Goal: Check status: Check status

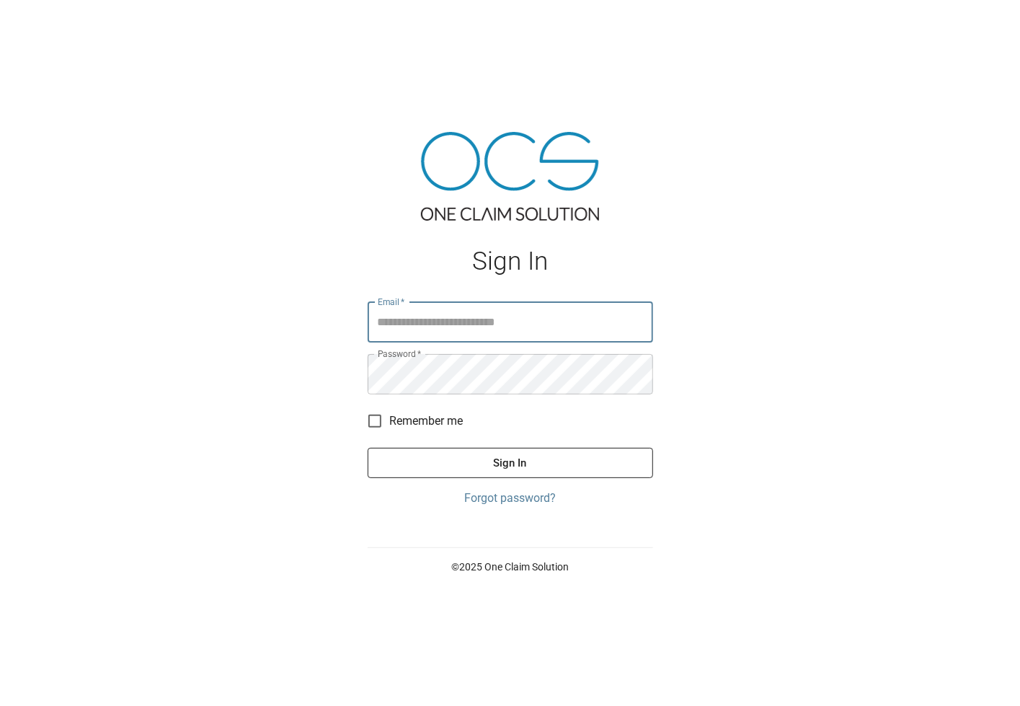
type input "**********"
click at [474, 464] on button "Sign In" at bounding box center [511, 463] width 286 height 30
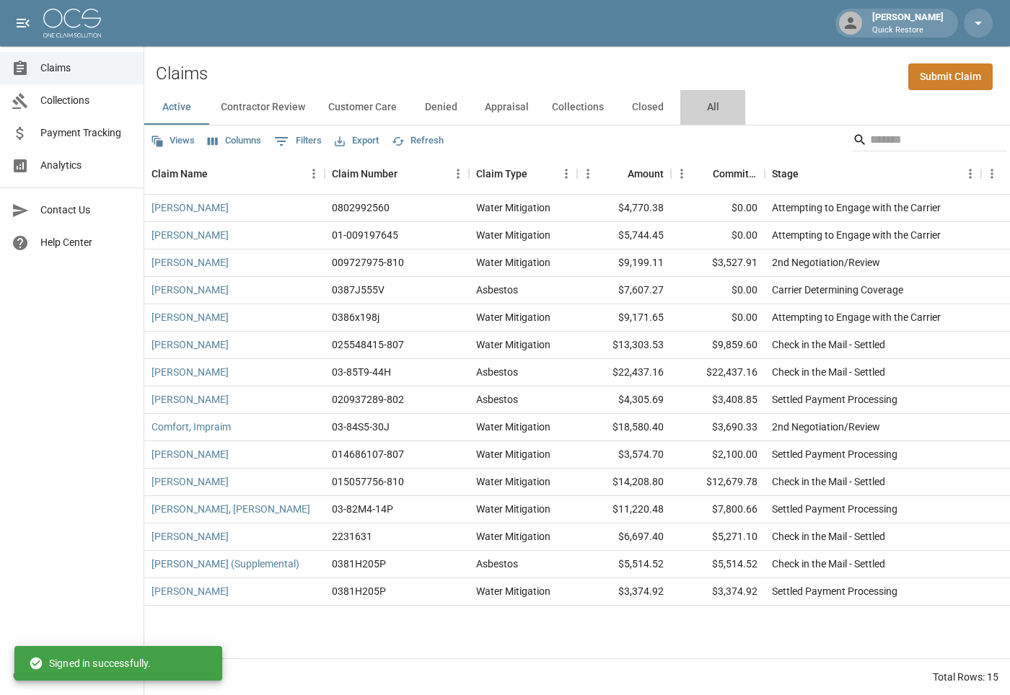
click at [707, 100] on button "All" at bounding box center [712, 107] width 65 height 35
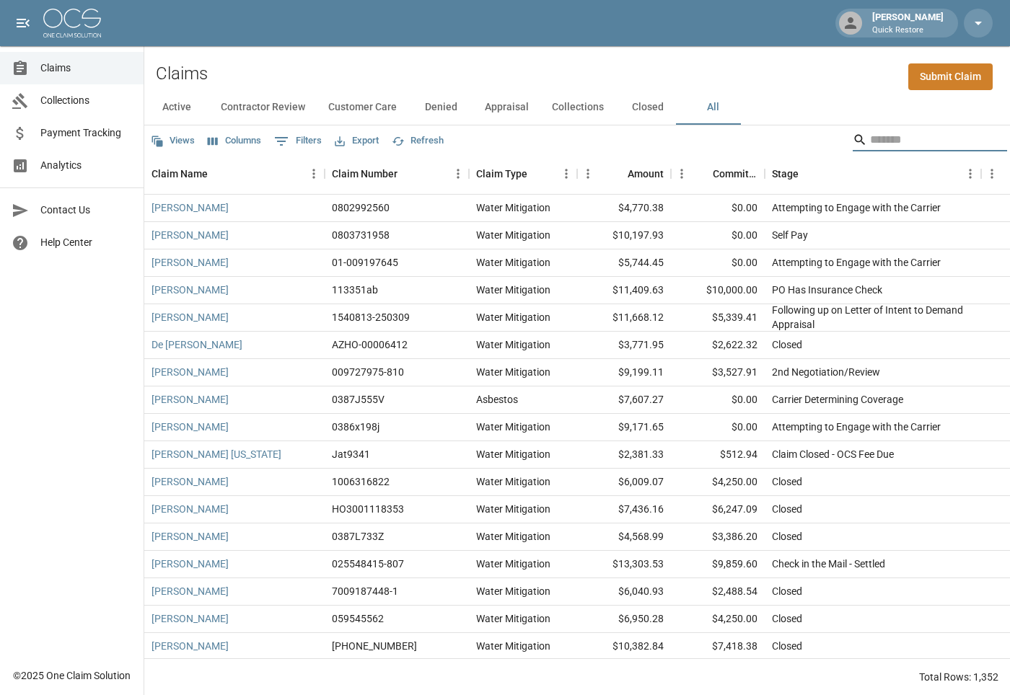
click at [877, 142] on input "Search" at bounding box center [927, 139] width 115 height 23
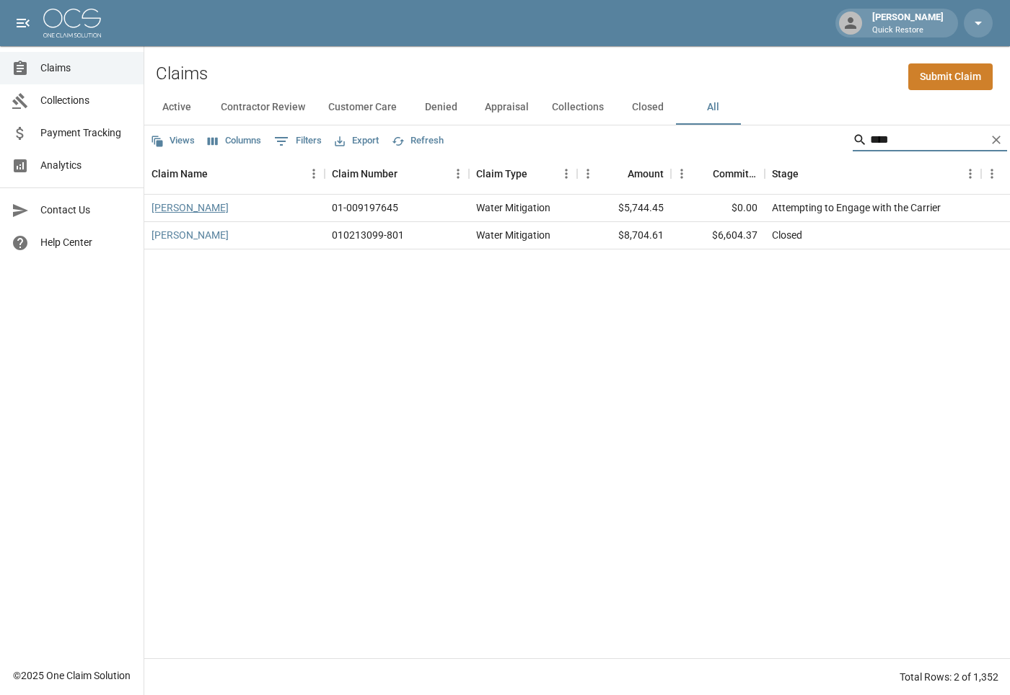
type input "****"
click at [177, 208] on link "[PERSON_NAME]" at bounding box center [189, 207] width 77 height 14
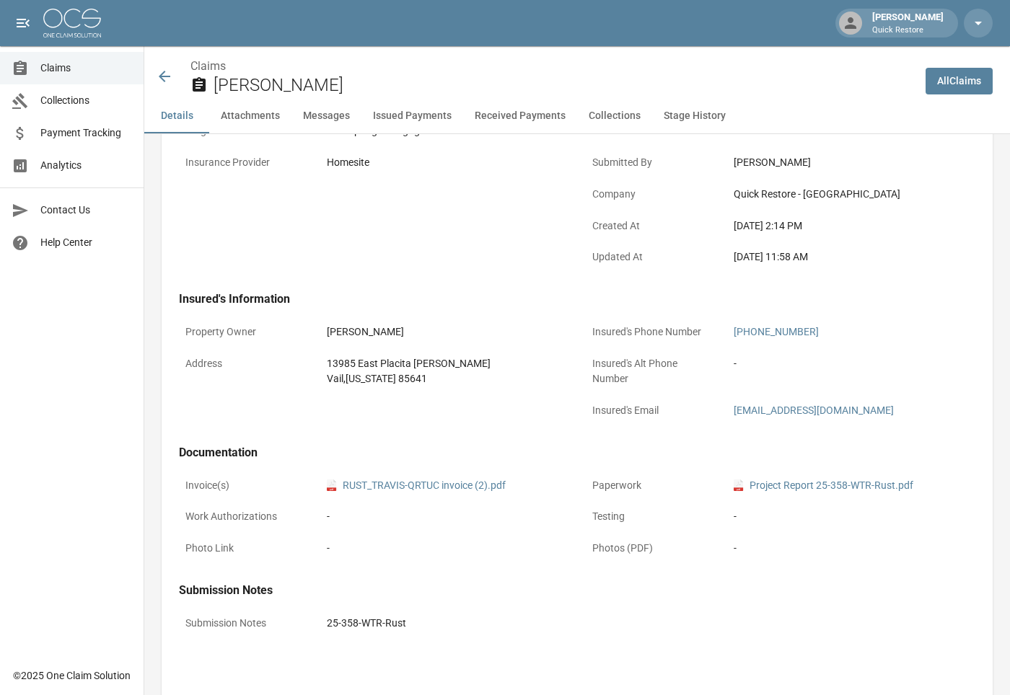
scroll to position [288, 0]
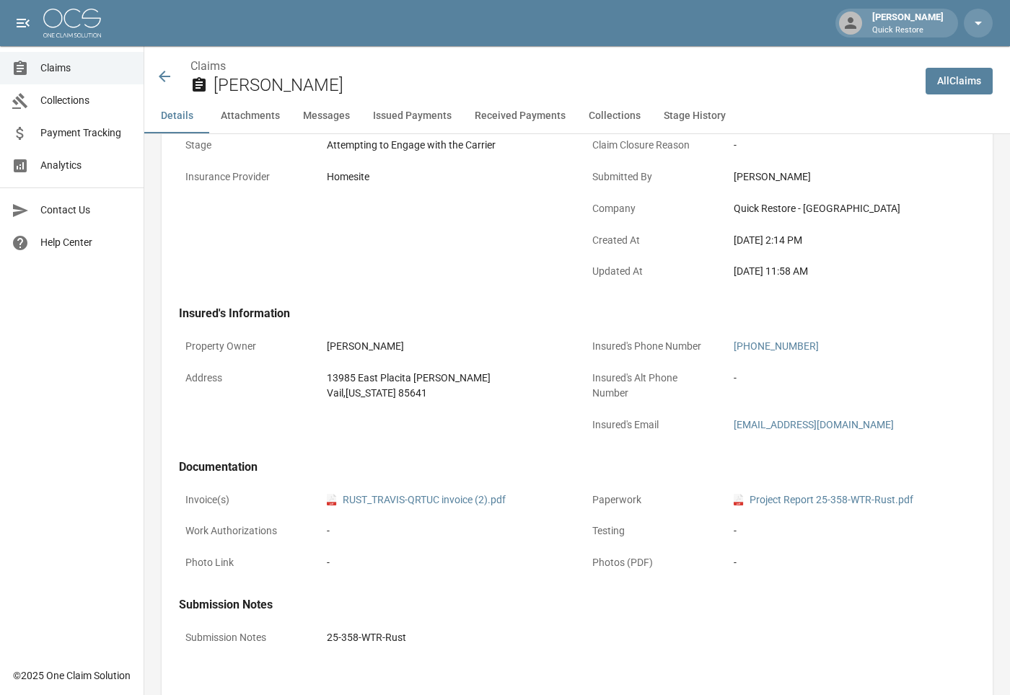
click at [667, 116] on button "Stage History" at bounding box center [694, 116] width 85 height 35
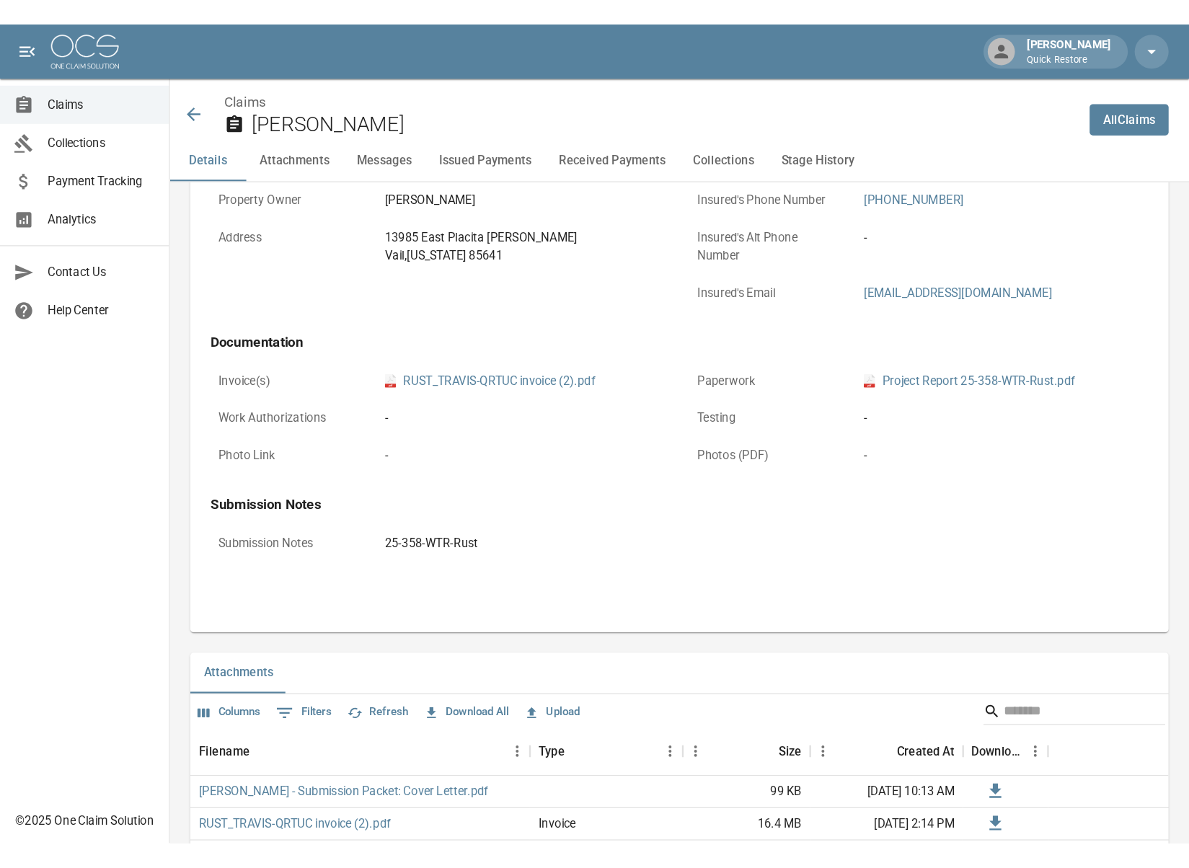
scroll to position [649, 0]
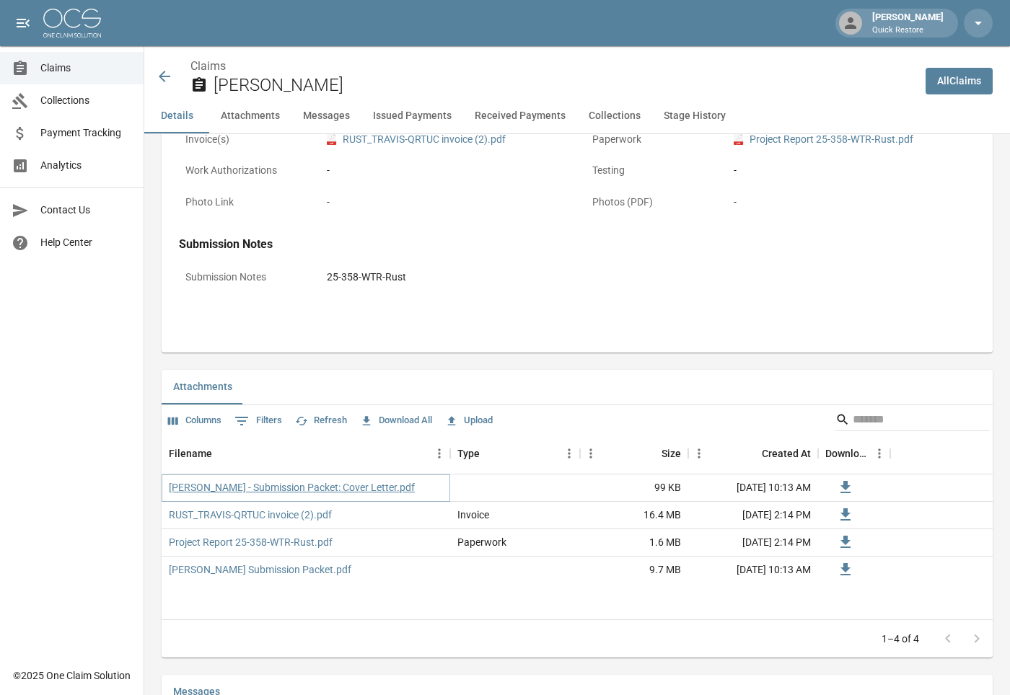
click at [303, 491] on link "[PERSON_NAME] - Submission Packet: Cover Letter.pdf" at bounding box center [292, 487] width 246 height 14
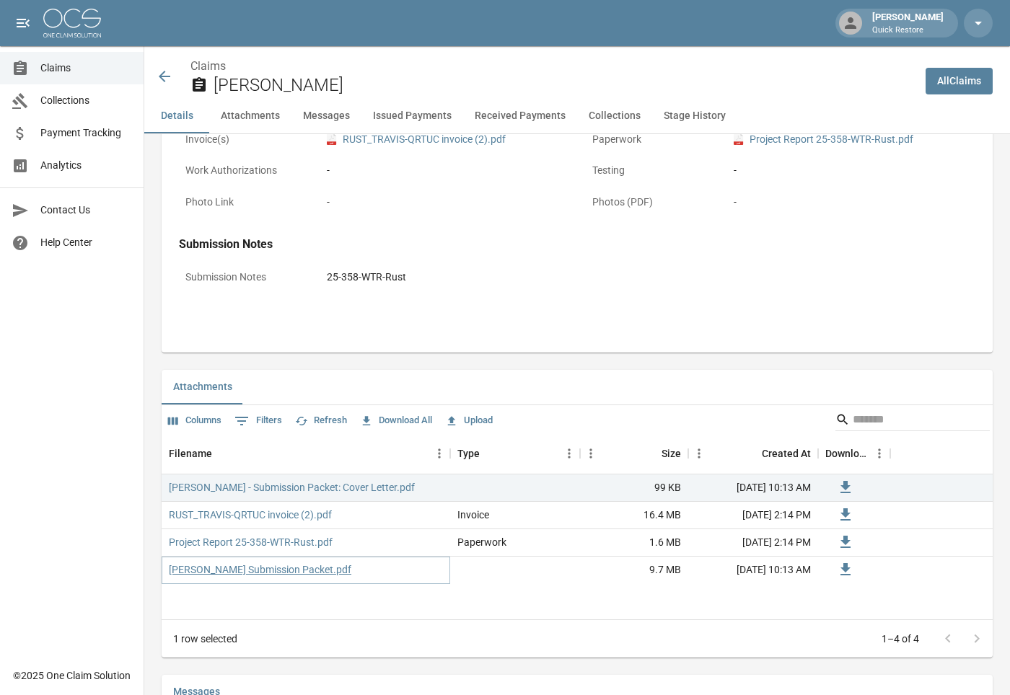
click at [307, 569] on link "[PERSON_NAME] Submission Packet.pdf" at bounding box center [260, 570] width 182 height 14
